Goal: Check status: Check status

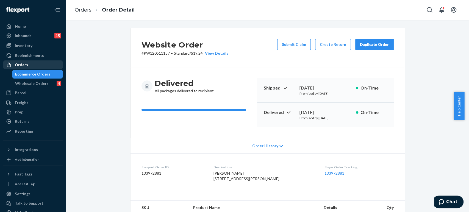
drag, startPoint x: 18, startPoint y: 63, endPoint x: 22, endPoint y: 63, distance: 3.9
click at [18, 63] on div "Orders" at bounding box center [21, 64] width 13 height 5
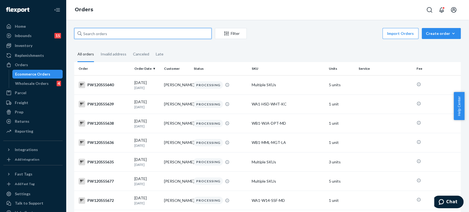
click at [151, 32] on input "text" at bounding box center [142, 33] width 137 height 11
paste input "PW120530211"
type input "PW120530211"
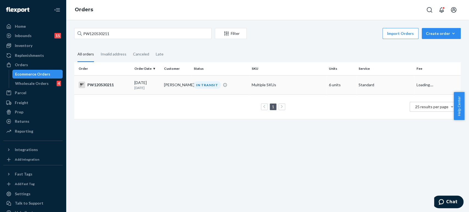
click at [172, 91] on td "[PERSON_NAME]" at bounding box center [177, 84] width 30 height 19
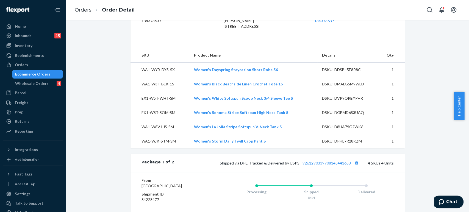
scroll to position [275, 0]
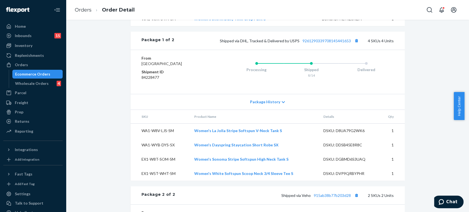
click at [328, 50] on div "Package 1 of 2 Shipped via DHL, Tracked & Delivered by USPS 9261290339708145441…" at bounding box center [267, 41] width 274 height 18
click at [328, 43] on link "9261290339708145441653" at bounding box center [326, 40] width 48 height 5
